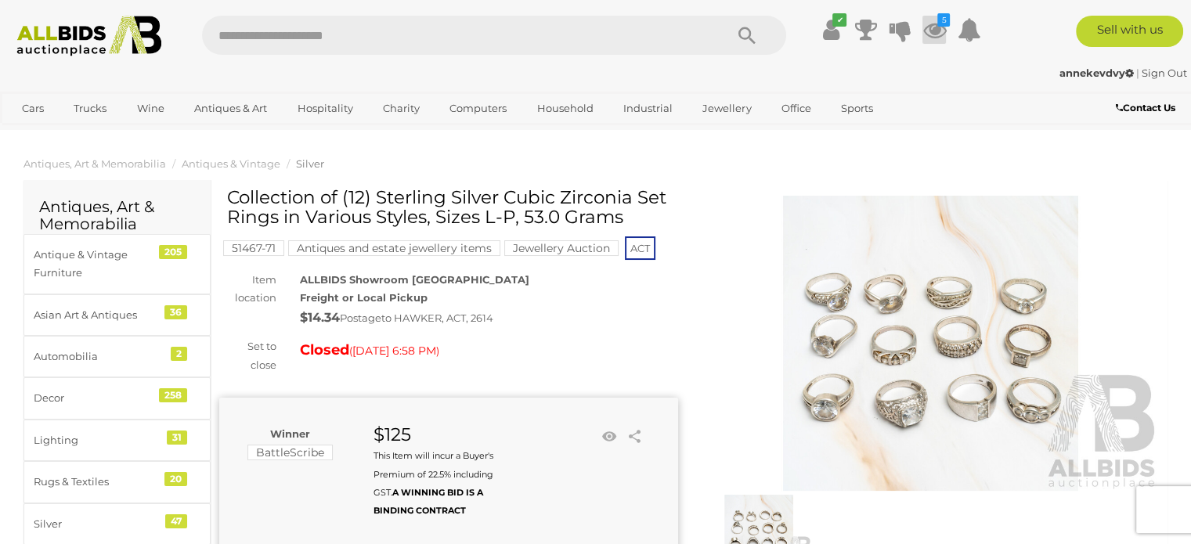
click at [927, 31] on icon at bounding box center [935, 30] width 24 height 28
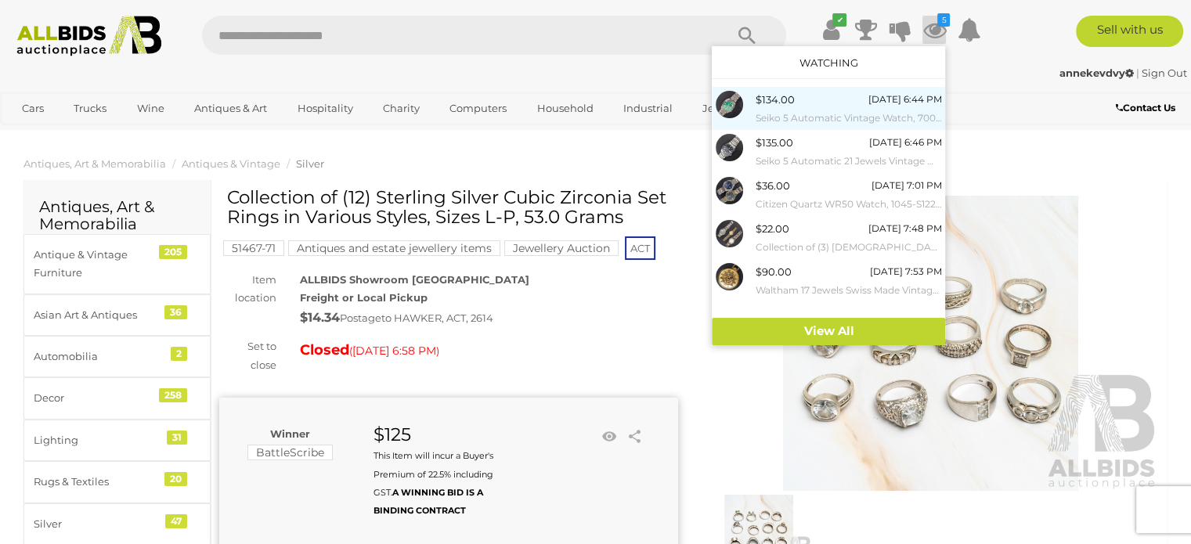
click at [824, 118] on small "Seiko 5 Automatic Vintage Watch, 7009-8980, 36mm, Green" at bounding box center [848, 118] width 186 height 17
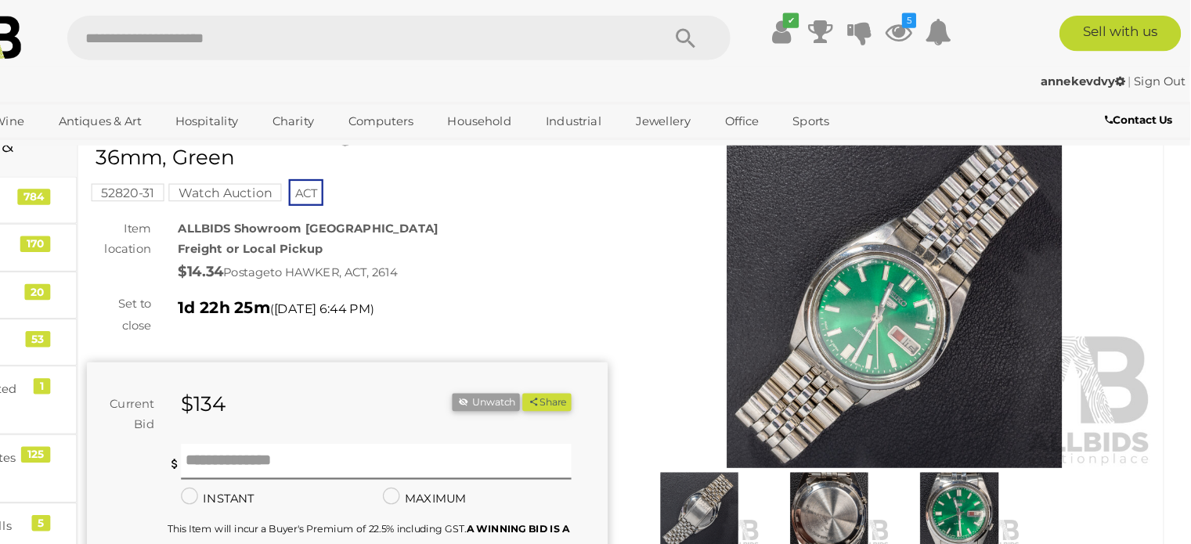
scroll to position [77, 0]
click at [943, 29] on icon at bounding box center [935, 30] width 24 height 28
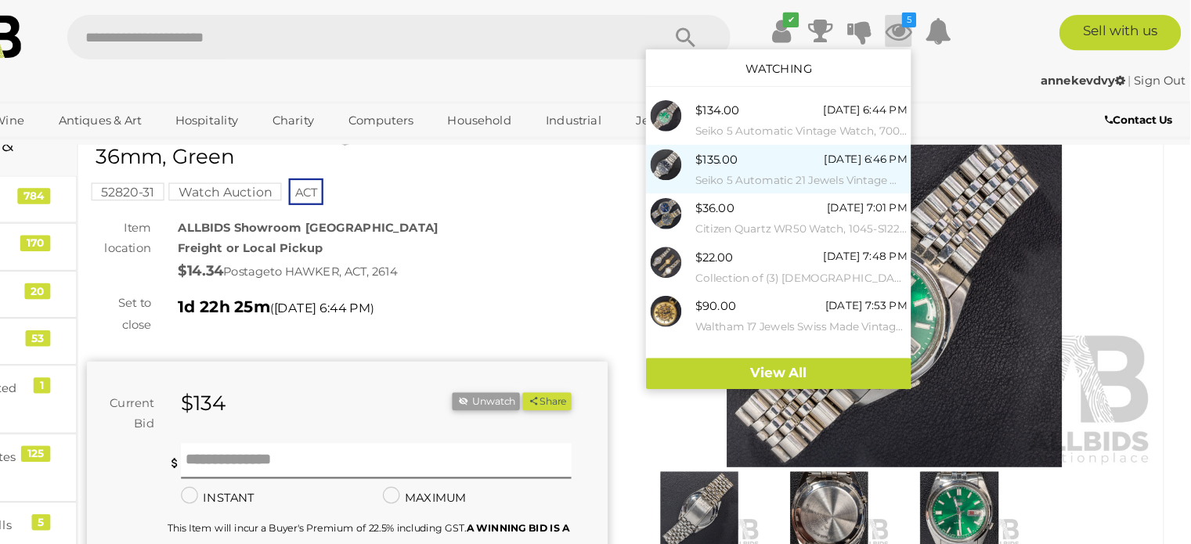
click at [799, 144] on div "$135.00 Tuesday 6:46 PM Seiko 5 Automatic 21 Jewels Vintage Watch, 7S26-03B0, 3…" at bounding box center [848, 151] width 186 height 35
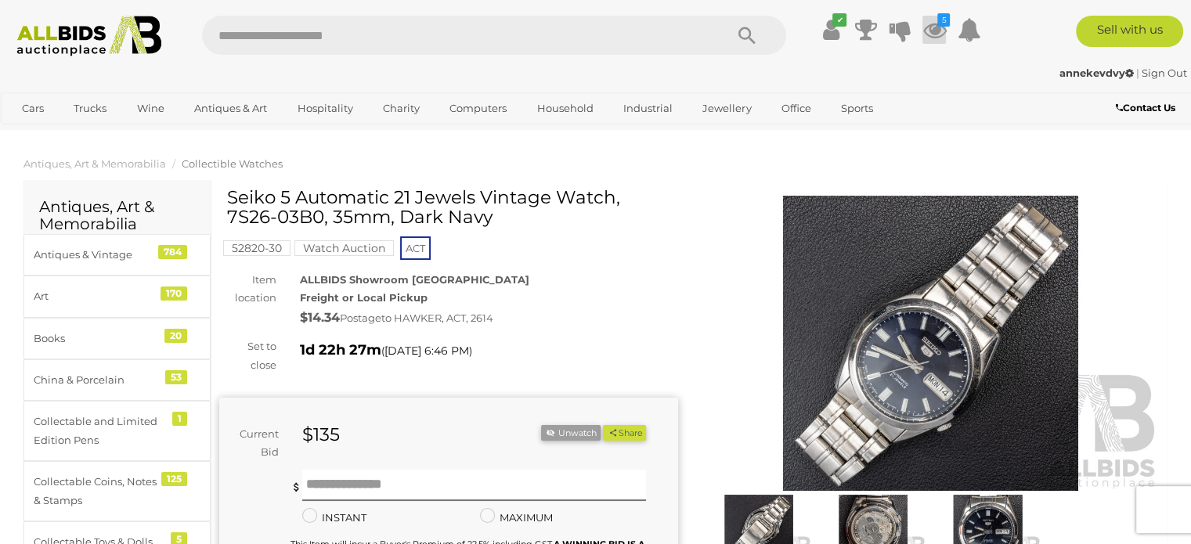
click at [945, 24] on icon "5" at bounding box center [944, 19] width 13 height 13
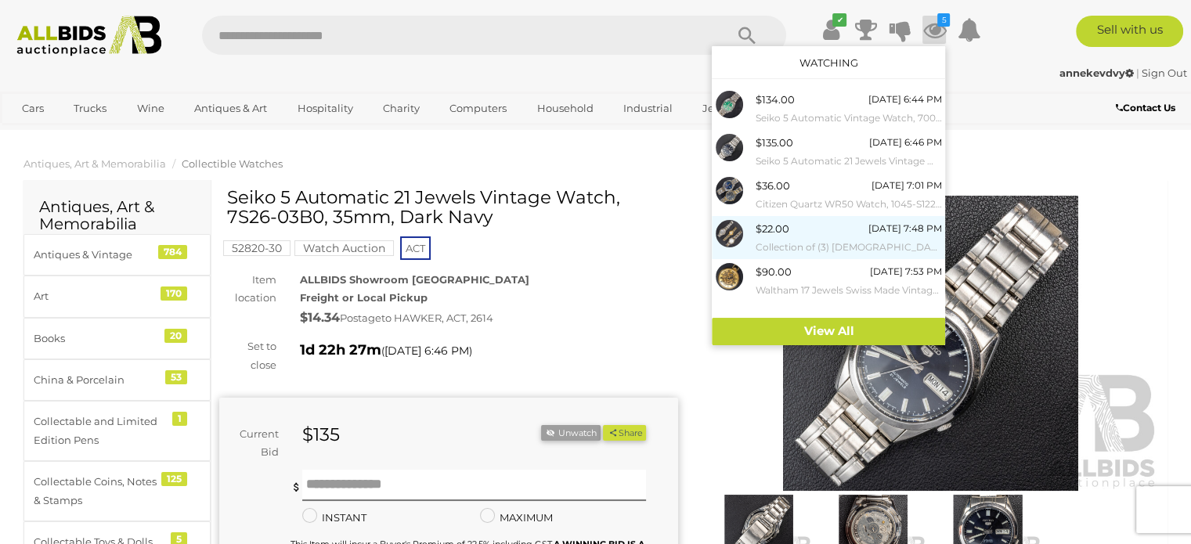
click at [816, 232] on div "$22.00 Tuesday 7:48 PM Collection of (3) Ladies Wrist Watches - Citizen Eco Dri…" at bounding box center [848, 237] width 186 height 35
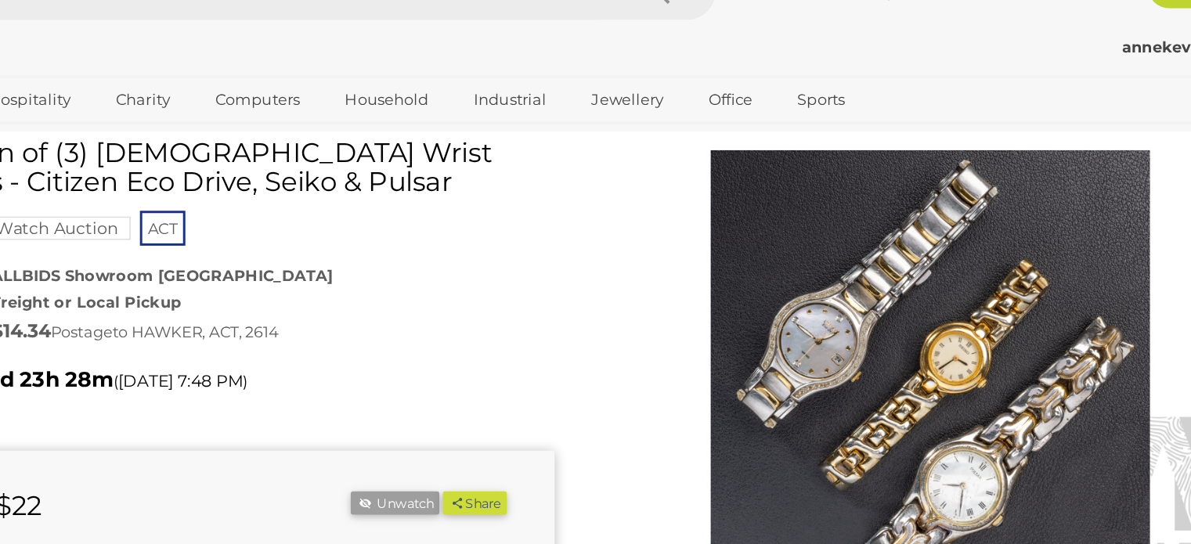
scroll to position [53, 0]
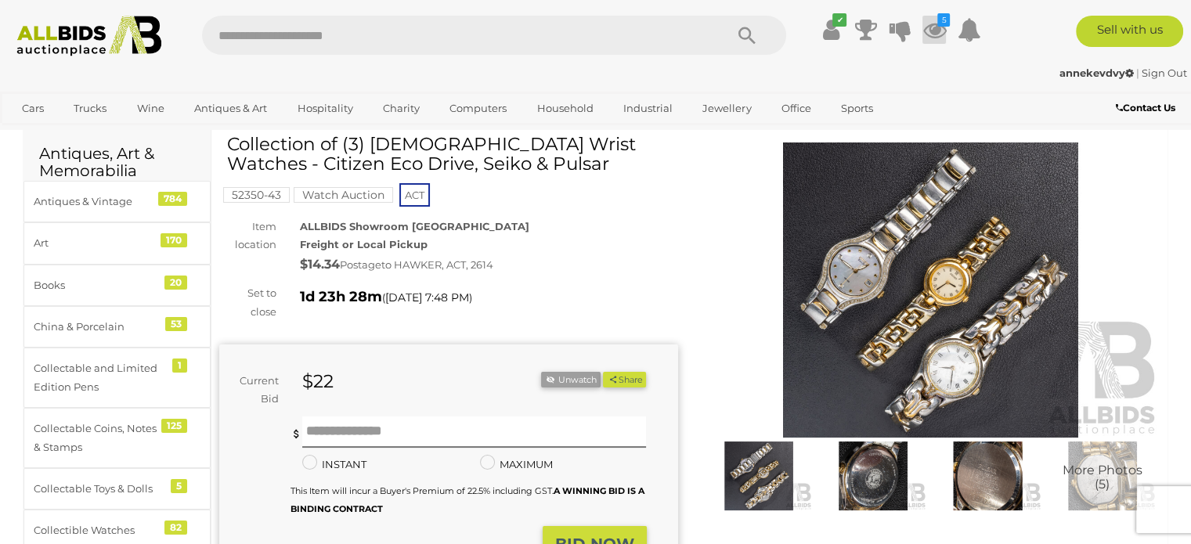
click at [934, 28] on icon at bounding box center [935, 30] width 24 height 28
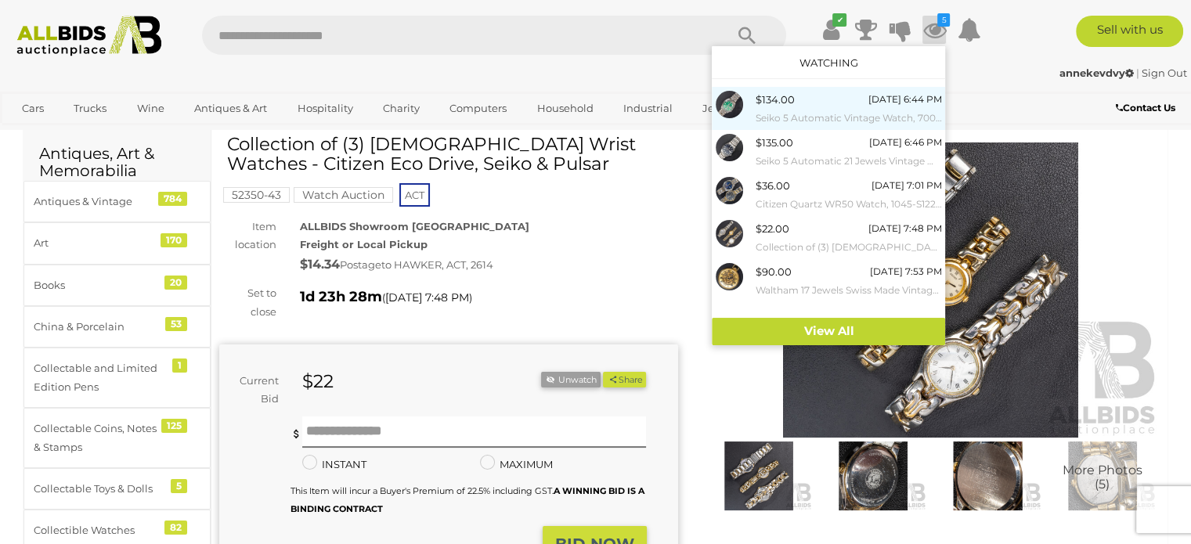
click at [818, 112] on small "Seiko 5 Automatic Vintage Watch, 7009-8980, 36mm, Green" at bounding box center [848, 118] width 186 height 17
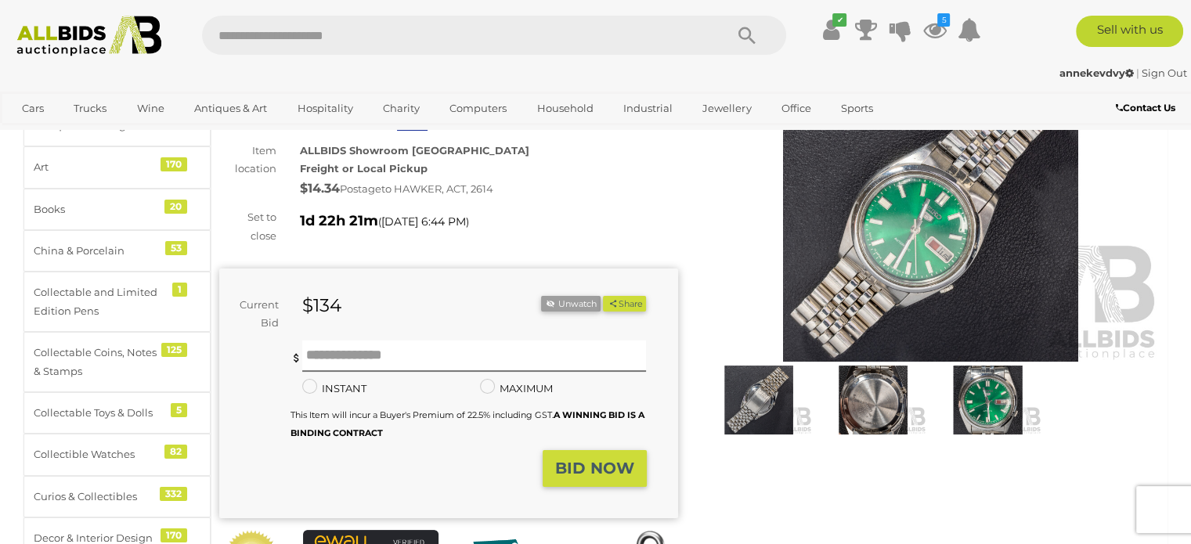
scroll to position [45, 0]
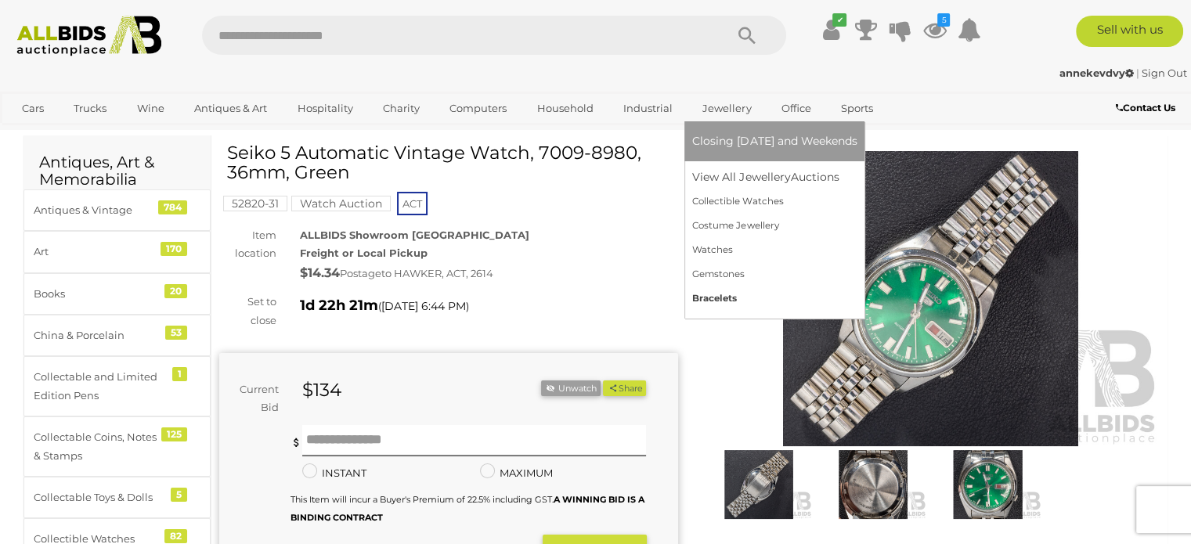
click at [708, 293] on link "Bracelets" at bounding box center [774, 299] width 165 height 24
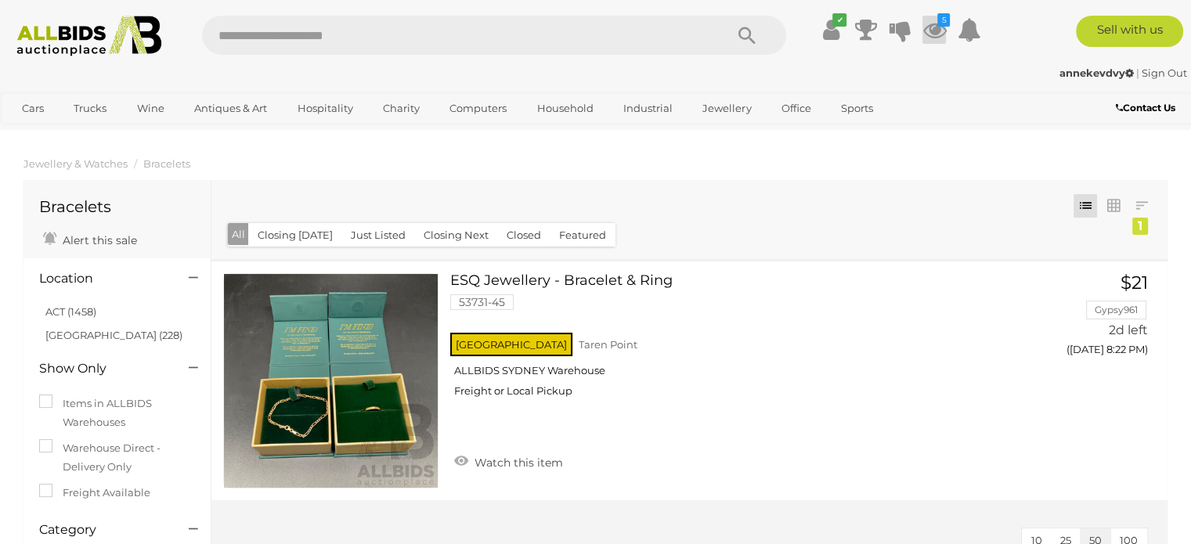
click at [942, 31] on icon at bounding box center [935, 30] width 24 height 28
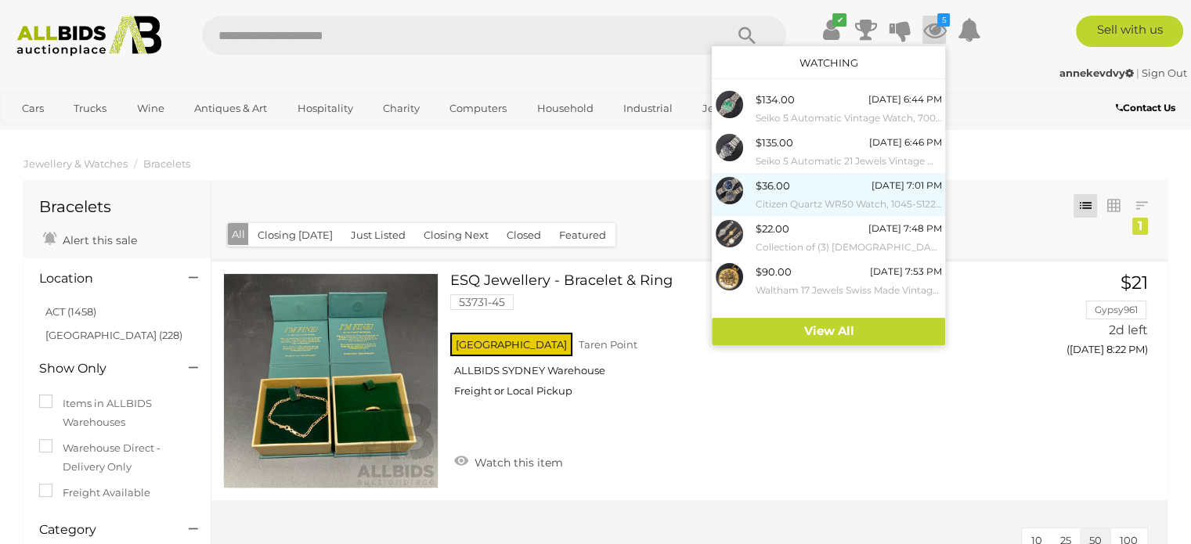
click at [768, 192] on div "$36.00" at bounding box center [772, 186] width 34 height 18
